Goal: Check status: Check status

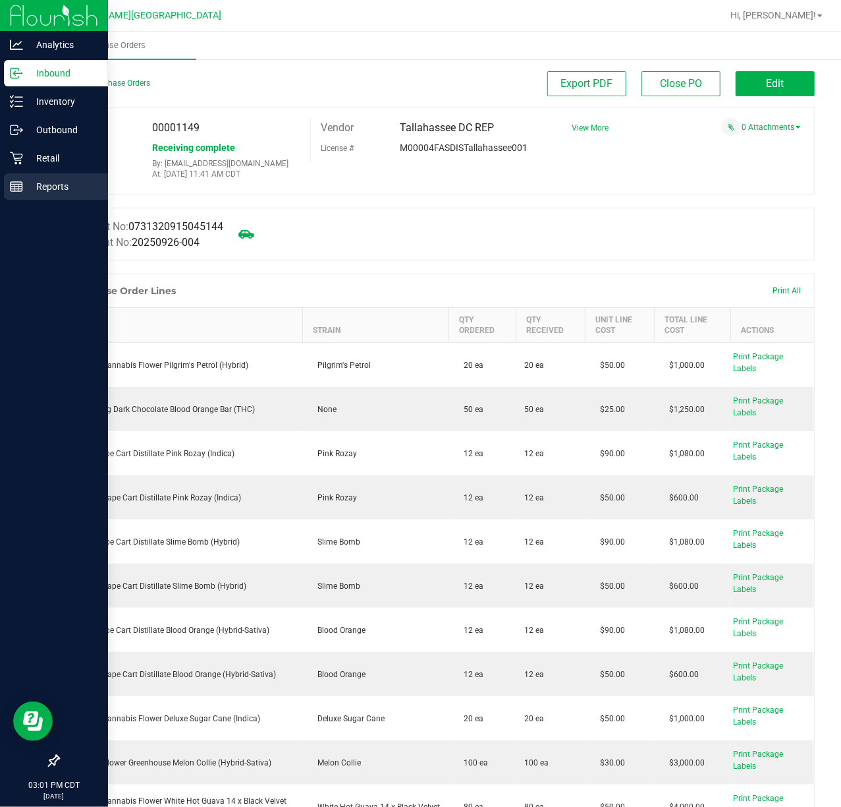
click at [4, 188] on div "Reports" at bounding box center [56, 186] width 104 height 26
click at [46, 187] on p "Reports" at bounding box center [62, 187] width 79 height 16
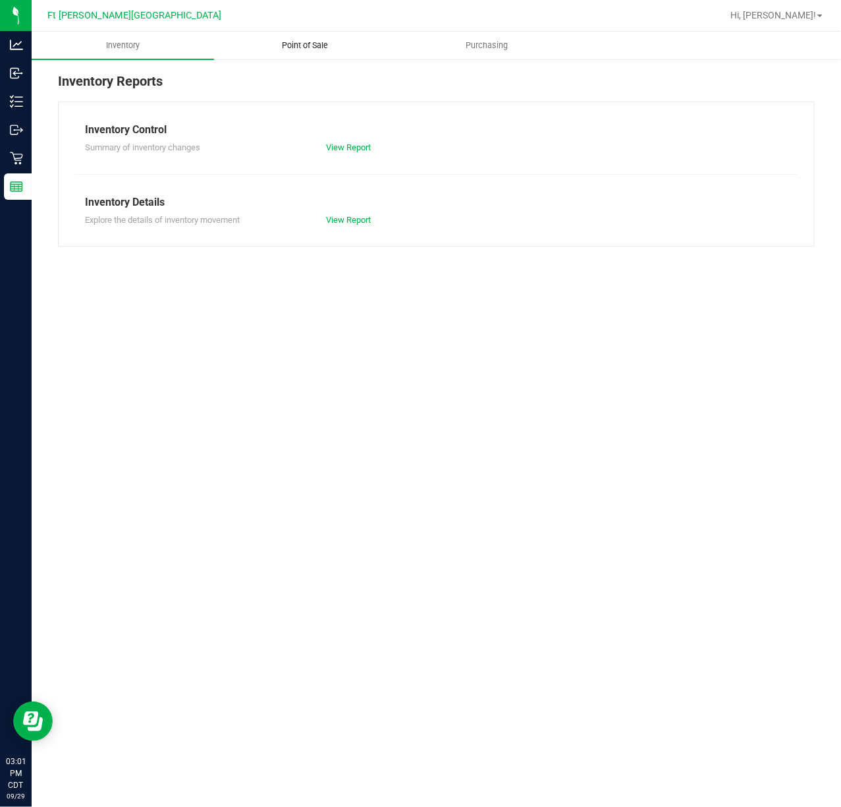
click at [322, 51] on uib-tab-heading "Point of Sale" at bounding box center [305, 45] width 181 height 26
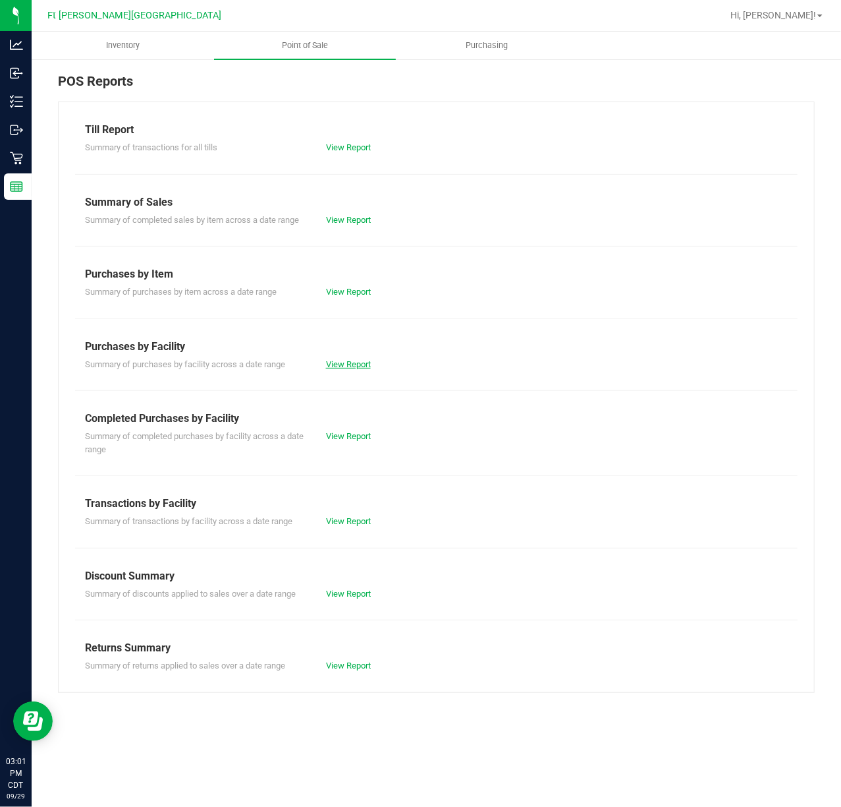
click at [346, 366] on link "View Report" at bounding box center [348, 364] width 45 height 10
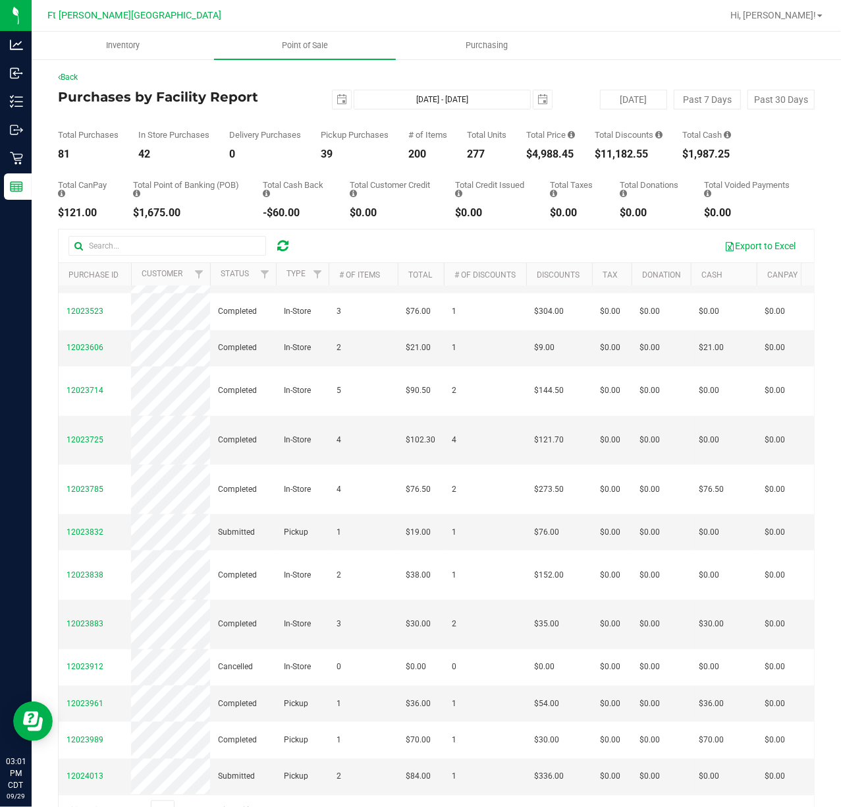
scroll to position [791, 0]
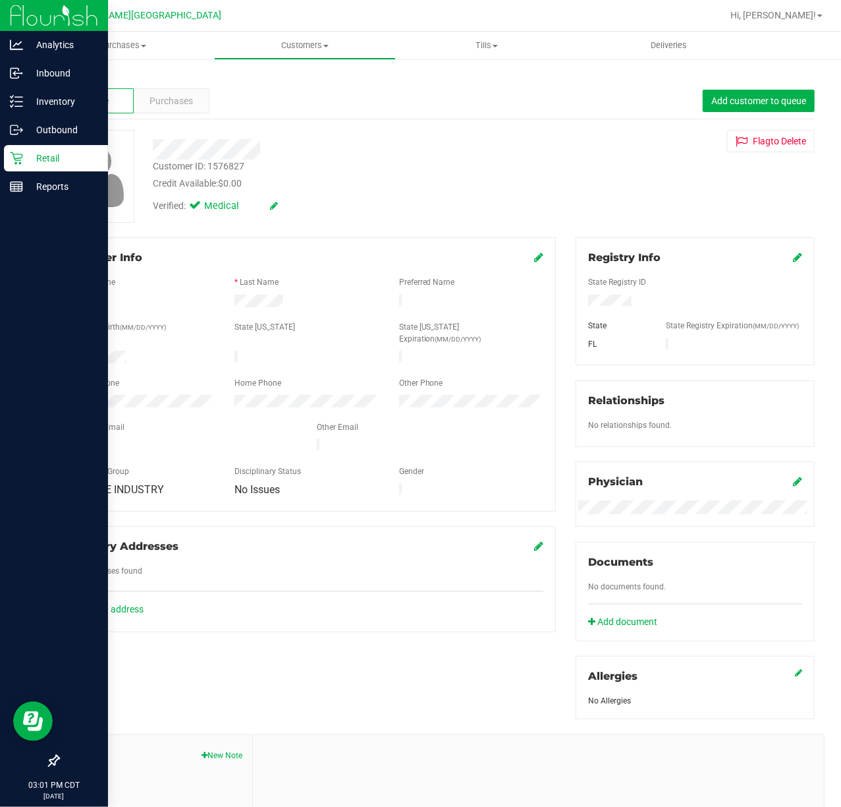
click at [54, 165] on p "Retail" at bounding box center [62, 158] width 79 height 16
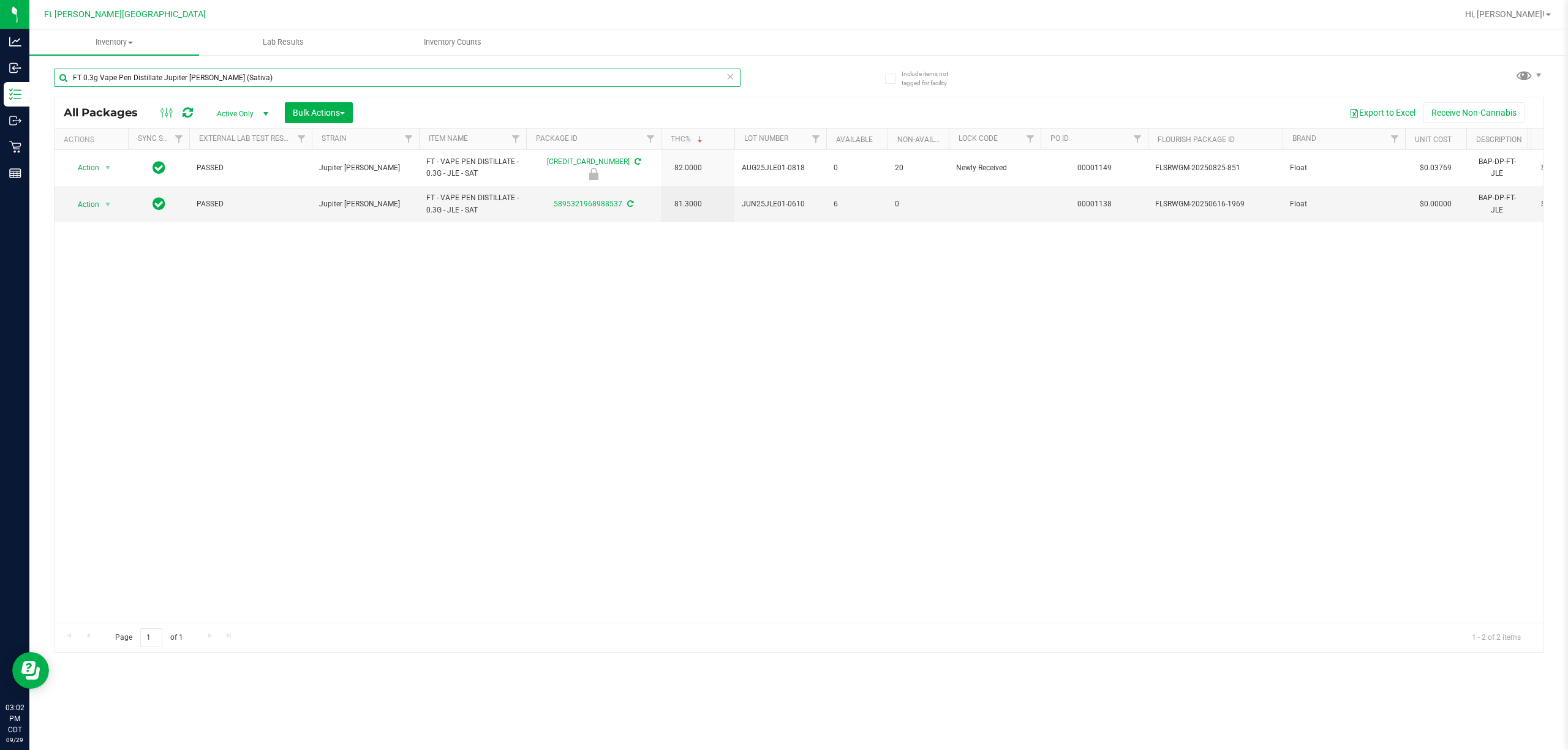
click at [270, 77] on input "FT 0.3g Vape Pen Distillate Jupiter [PERSON_NAME] (Sativa)" at bounding box center [397, 78] width 687 height 19
click at [270, 77] on input "FT 0.3g Vape Pen Distillate Jupiter Leo (Sativa)" at bounding box center [397, 78] width 687 height 19
click at [1134, 132] on link "Filter" at bounding box center [1138, 138] width 20 height 20
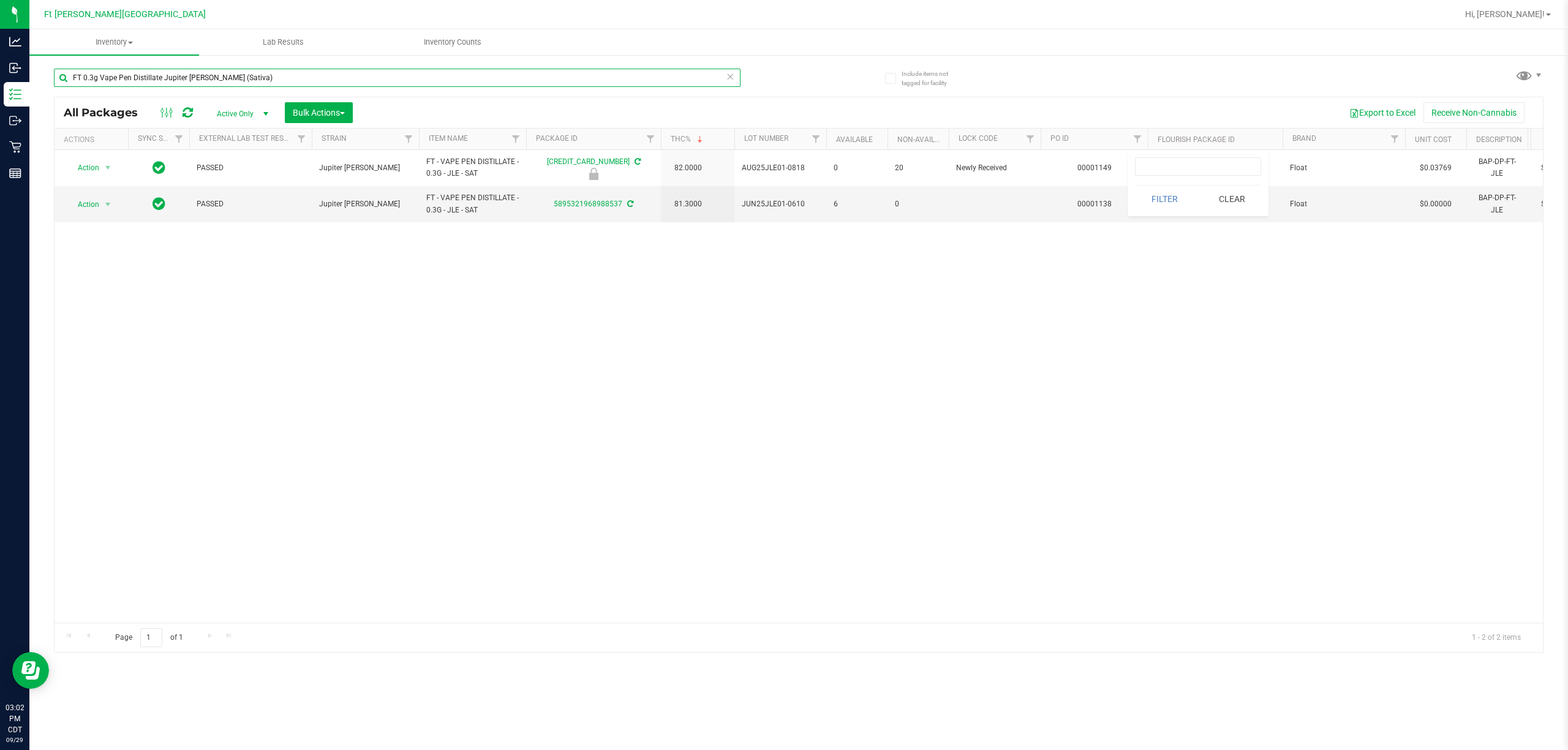
click at [281, 77] on input "FT 0.3g Vape Pen Distillate Jupiter Leo (Sativa)" at bounding box center [397, 78] width 687 height 19
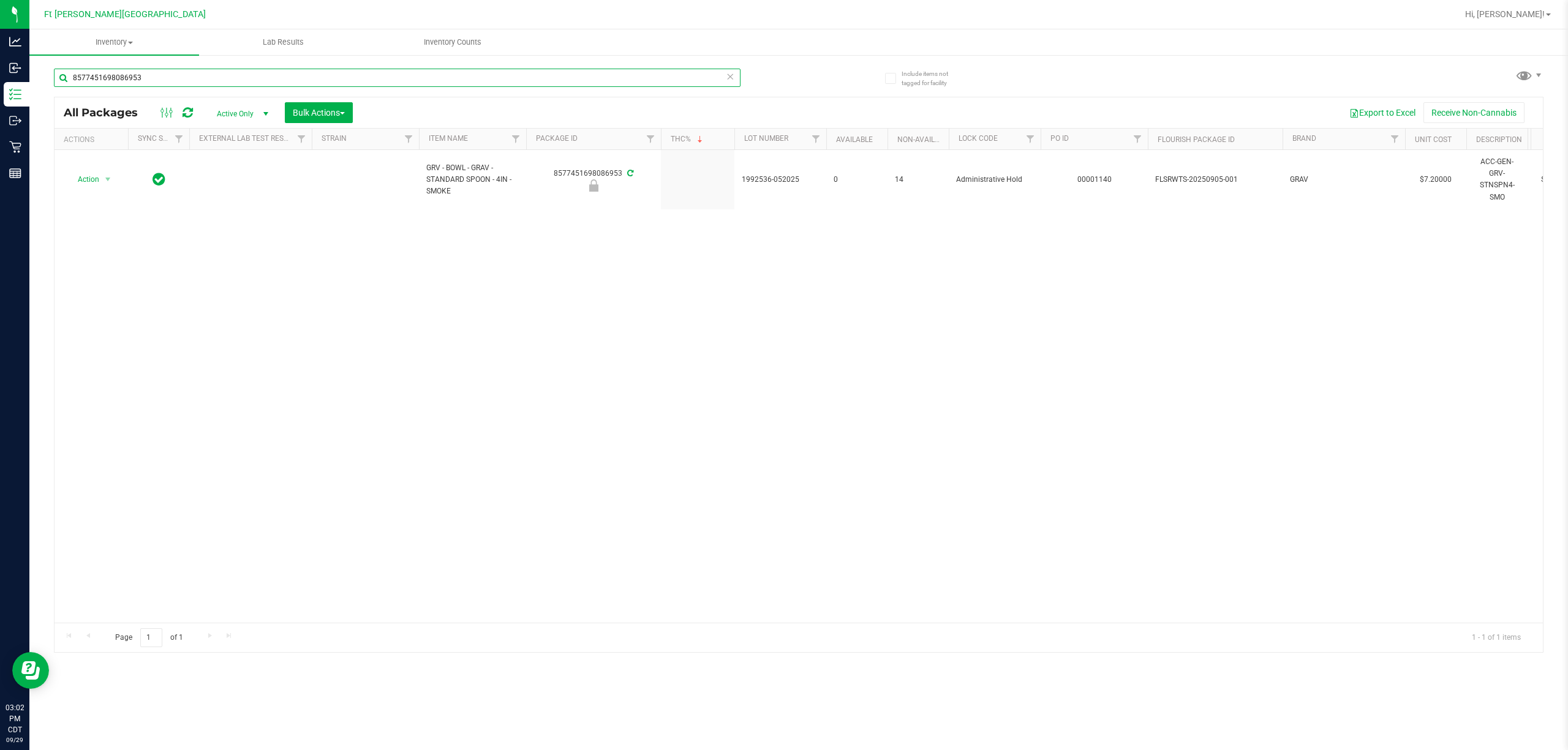
type input "8577451698086953"
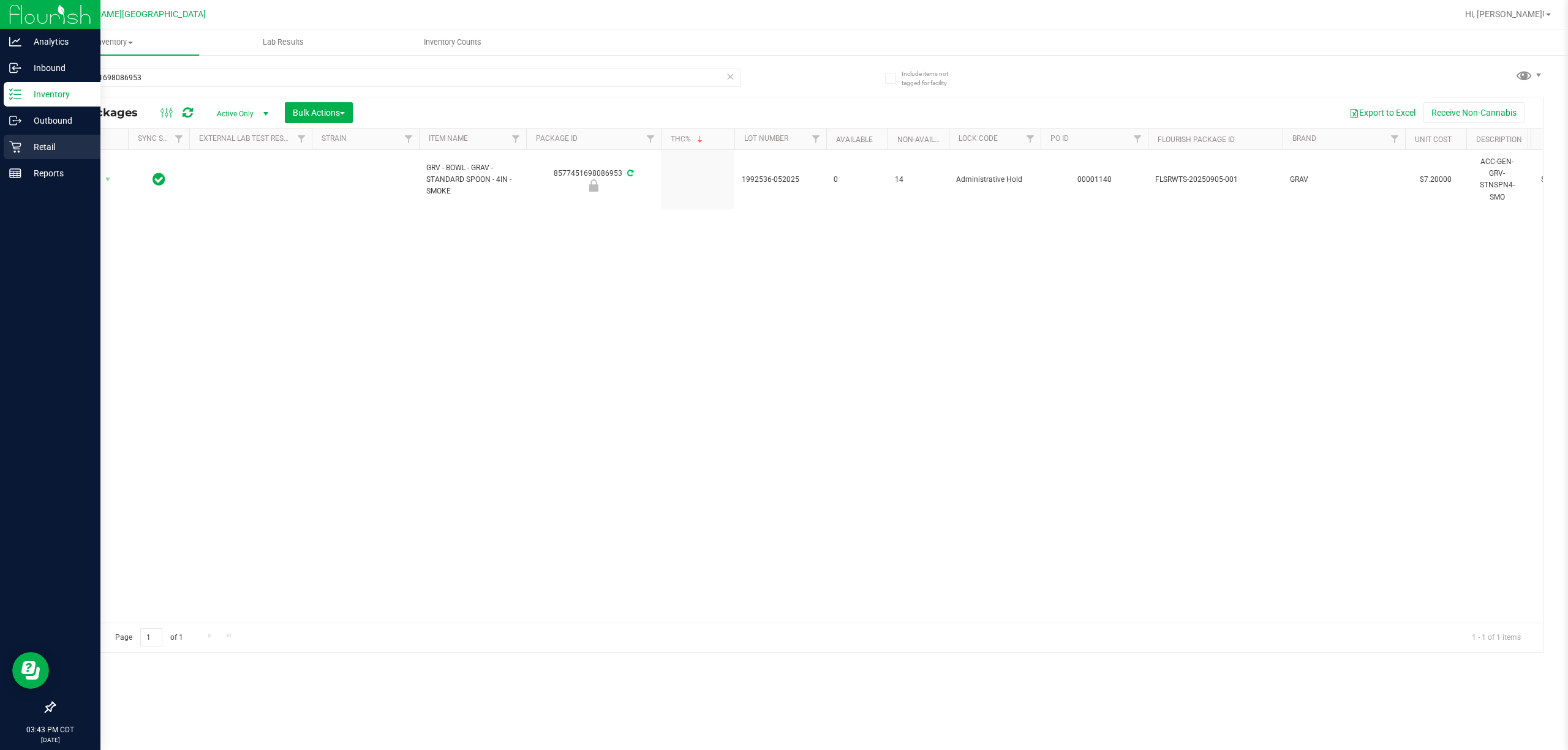
click at [25, 145] on p "Retail" at bounding box center [58, 147] width 73 height 15
